Goal: Ask a question

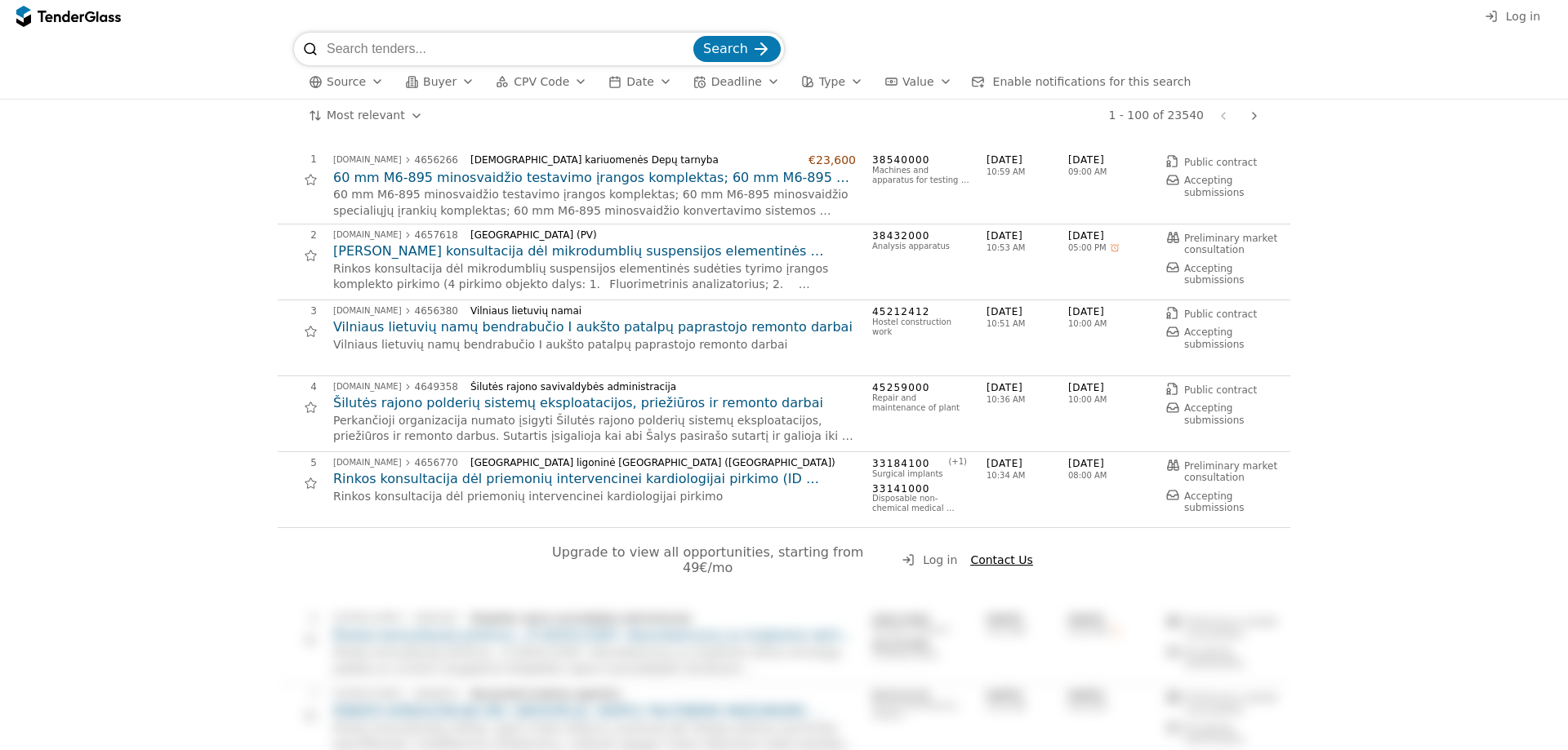
click at [400, 57] on input "search" at bounding box center [508, 49] width 364 height 33
paste input "4606622"
type input "4606622"
click at [734, 49] on span "Search" at bounding box center [726, 49] width 45 height 16
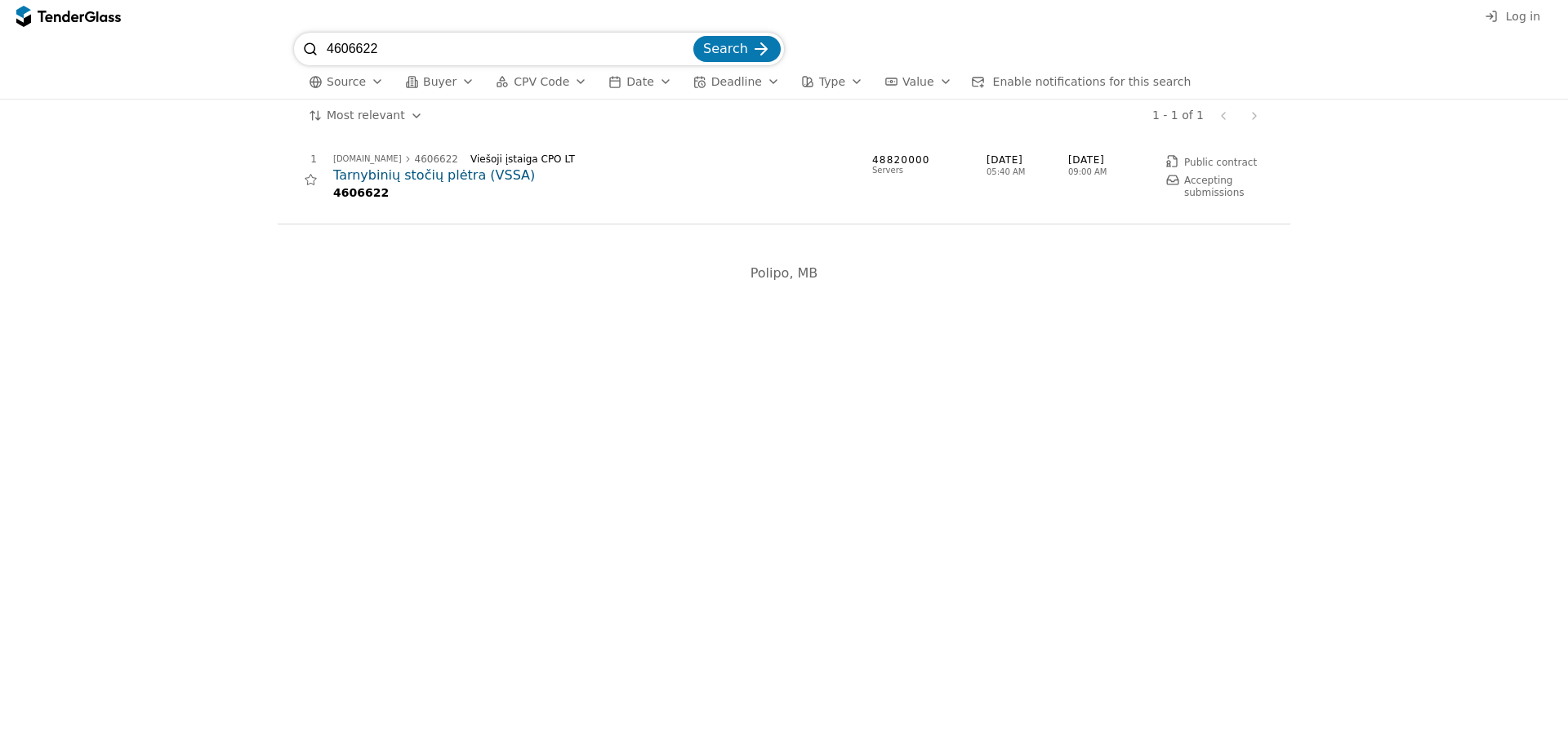
click at [421, 178] on h2 "Tarnybinių stočių plėtra (VSSA)" at bounding box center [594, 176] width 522 height 18
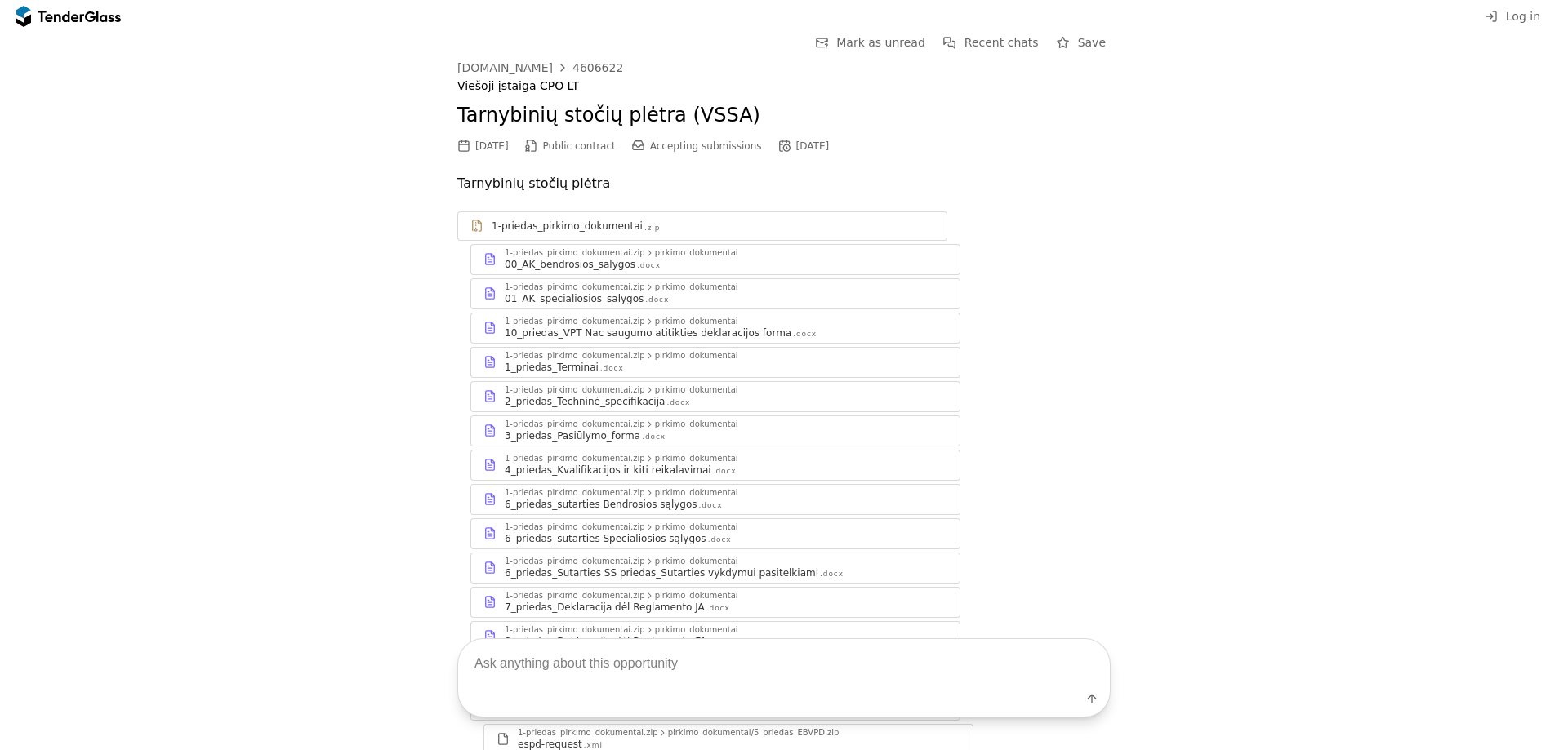
click at [603, 303] on div "01_AK_specialiosios_salygos" at bounding box center [574, 299] width 139 height 13
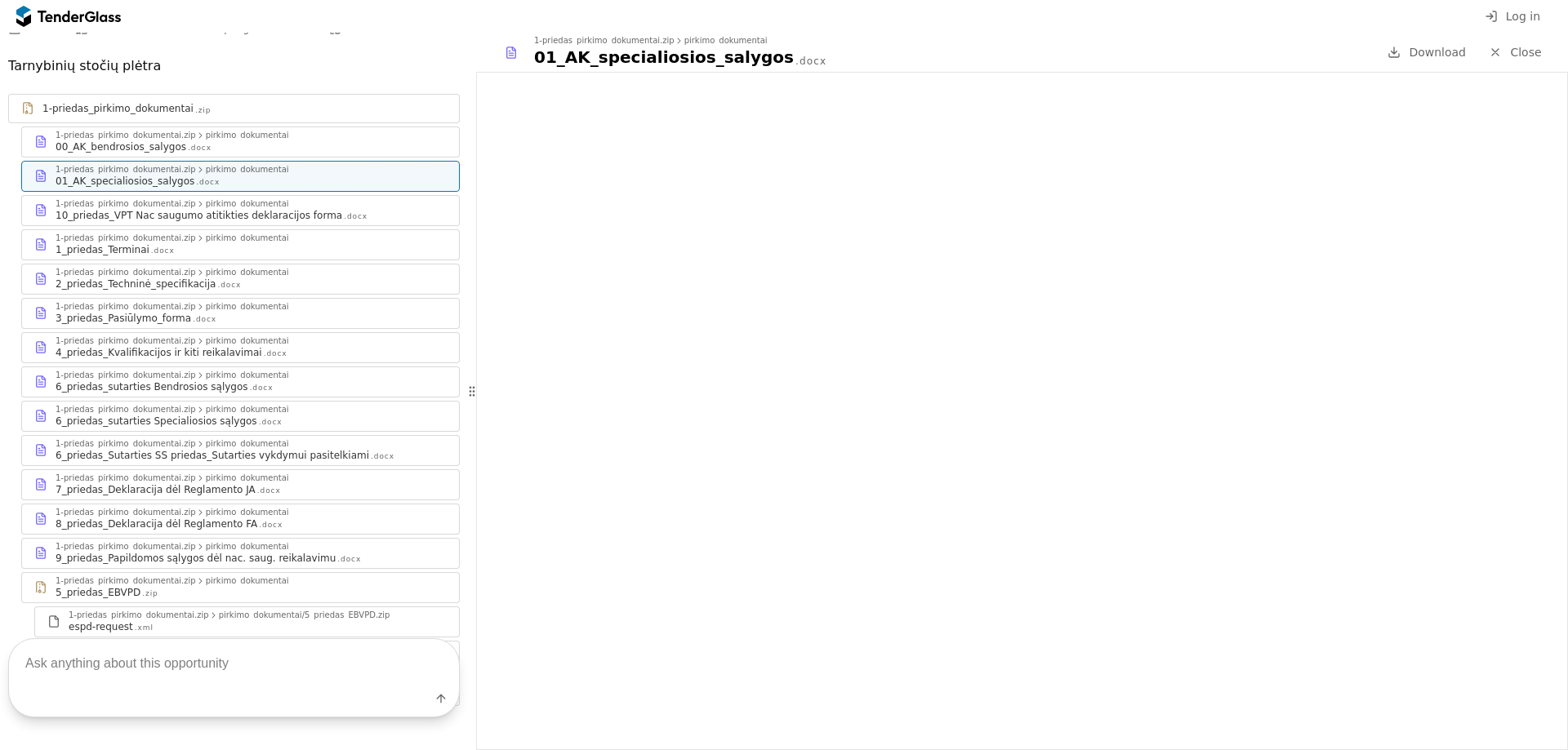
scroll to position [243, 0]
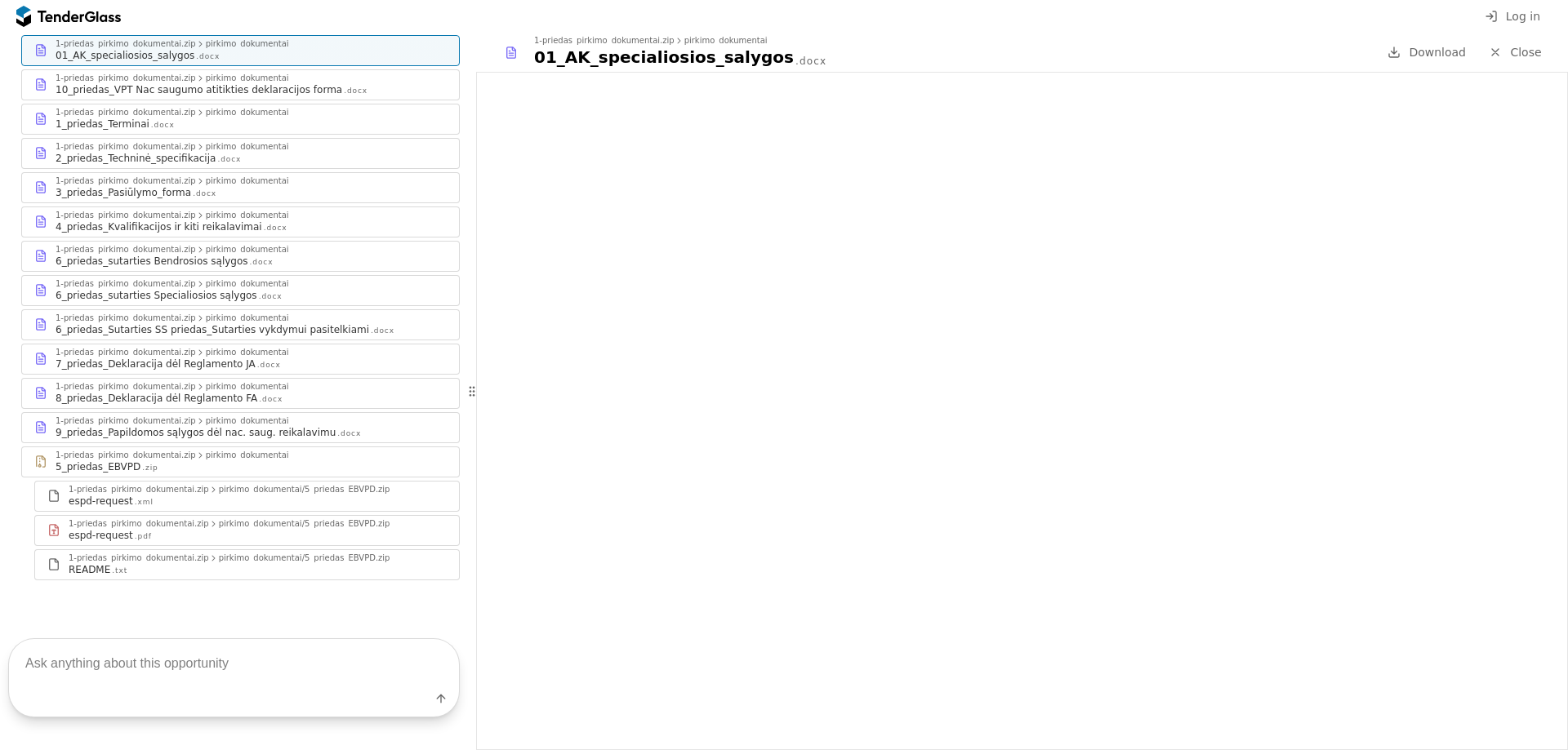
click at [77, 663] on textarea at bounding box center [234, 663] width 450 height 49
type textarea "kvalifikacija"
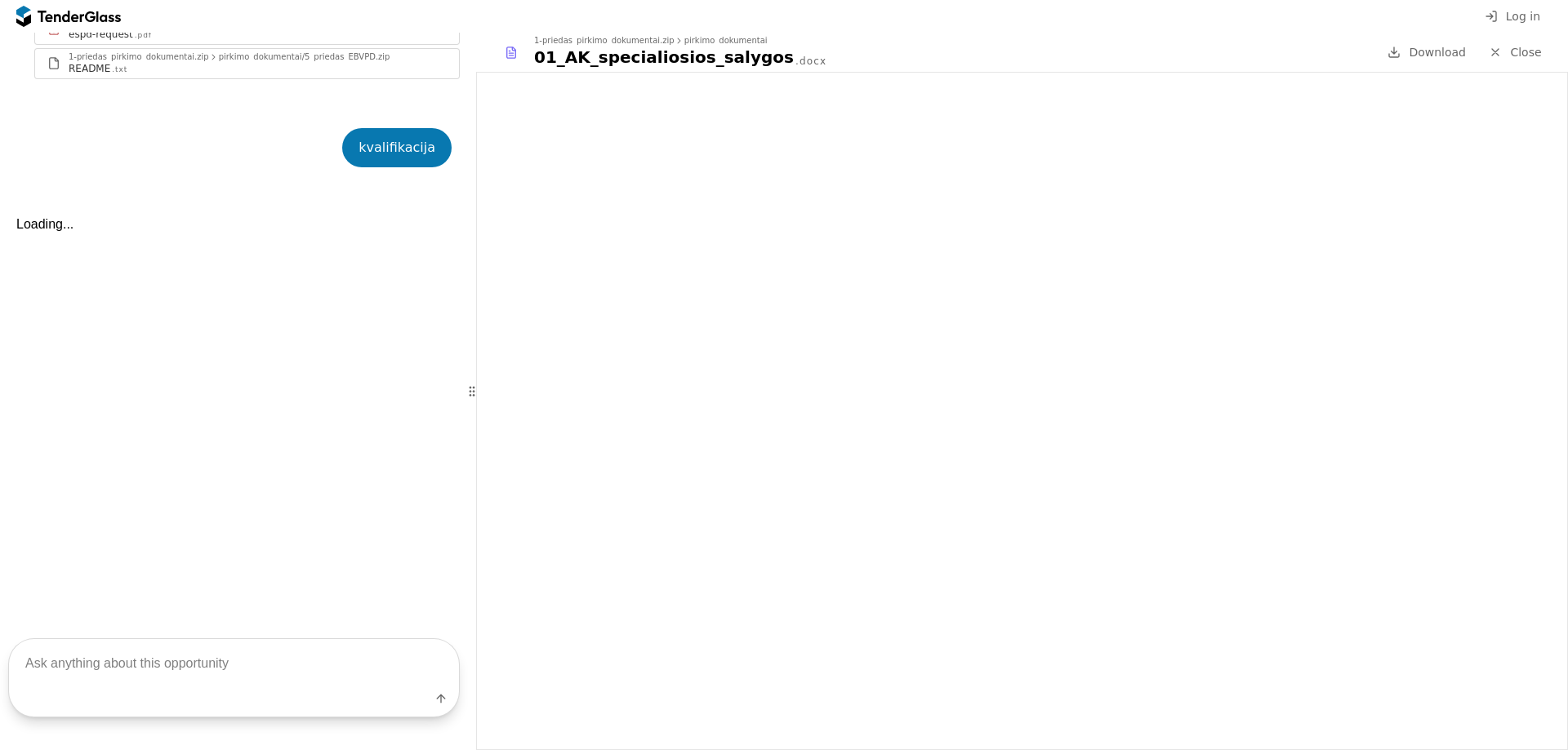
scroll to position [810, 0]
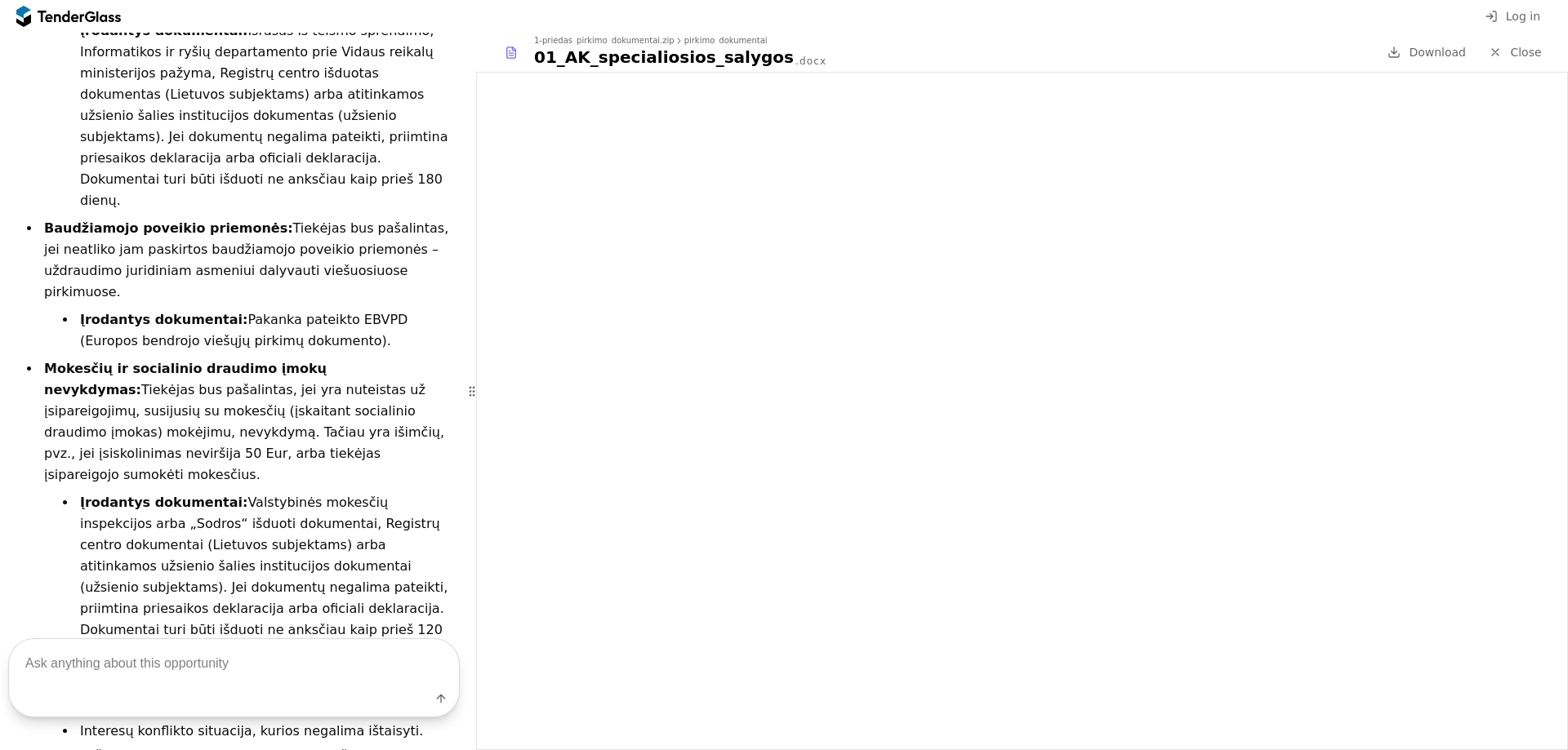
scroll to position [1218, 0]
